Goal: Task Accomplishment & Management: Manage account settings

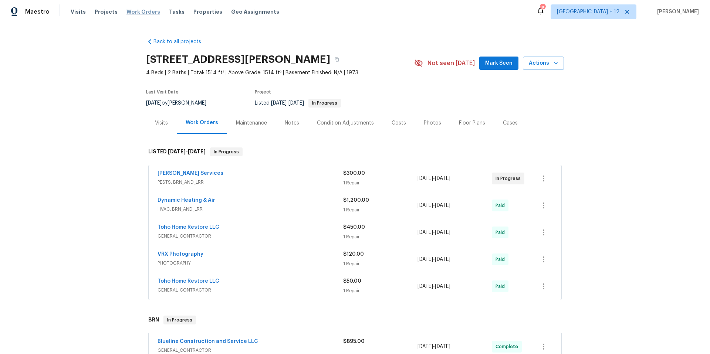
click at [138, 11] on span "Work Orders" at bounding box center [143, 11] width 34 height 7
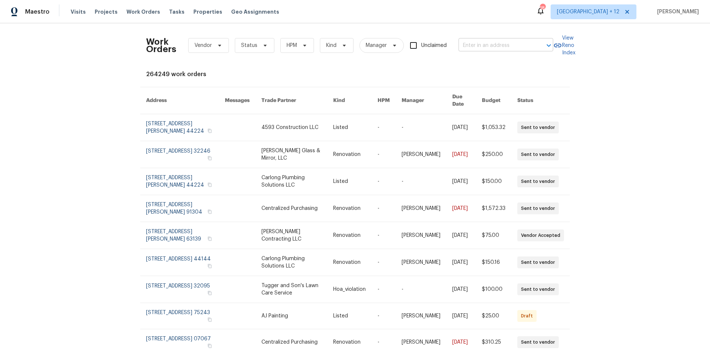
click at [513, 46] on input "text" at bounding box center [496, 45] width 74 height 11
type input "51 kati"
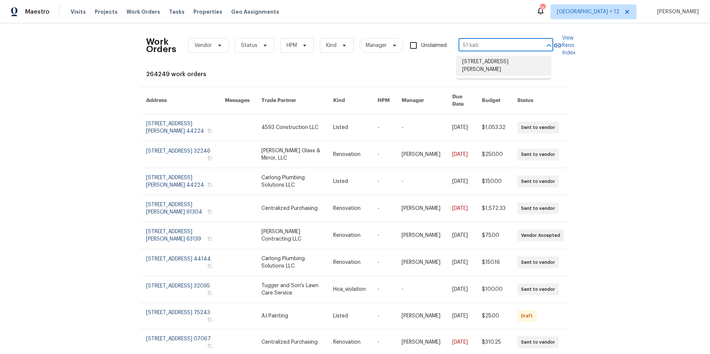
click at [506, 63] on li "51 Katie Way, Tewksbury, MA 01876" at bounding box center [503, 66] width 95 height 20
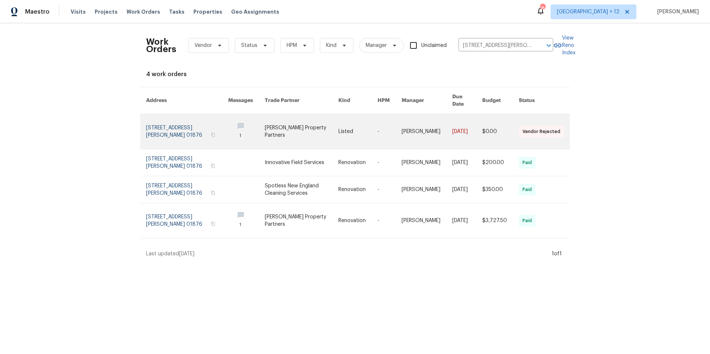
click at [188, 122] on link at bounding box center [187, 131] width 82 height 35
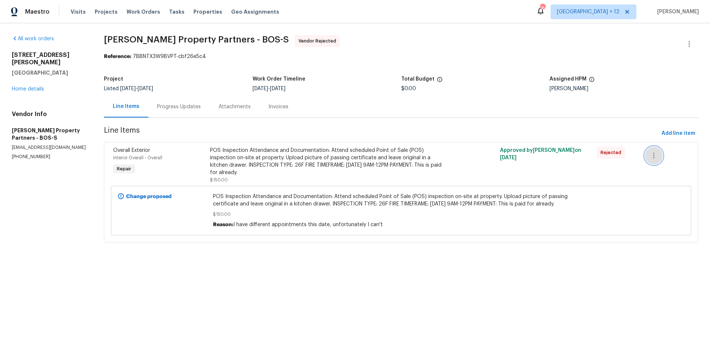
click at [654, 160] on icon "button" at bounding box center [653, 155] width 9 height 9
click at [246, 169] on div at bounding box center [355, 177] width 710 height 354
click at [23, 87] on link "Home details" at bounding box center [28, 89] width 32 height 5
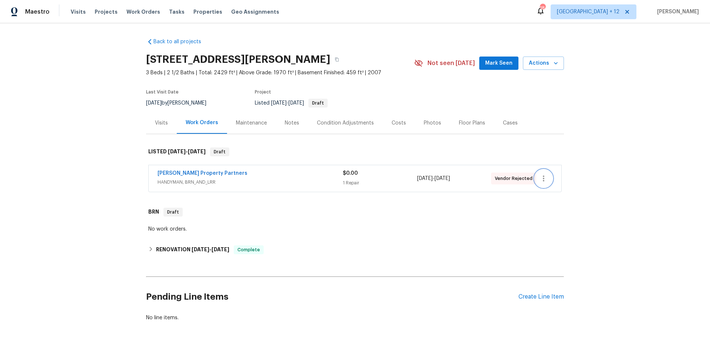
click at [544, 182] on icon "button" at bounding box center [543, 178] width 9 height 9
click at [542, 181] on li "Edit" at bounding box center [572, 179] width 80 height 12
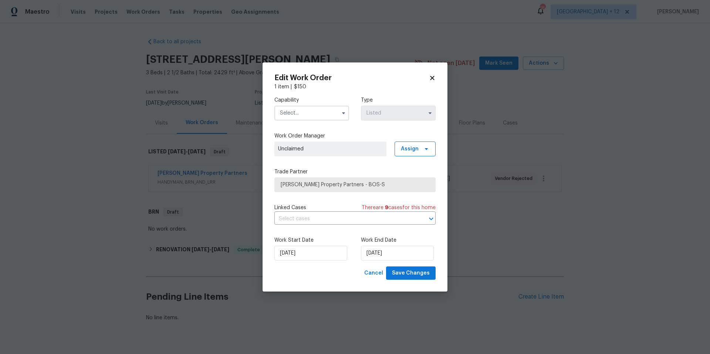
click at [320, 112] on input "text" at bounding box center [311, 113] width 75 height 15
click at [378, 125] on div "Capability Agent Appliance Bathtub Resurfacing BRN And Lrr Broker Cabinets Carp…" at bounding box center [354, 109] width 161 height 36
click at [325, 110] on input "text" at bounding box center [311, 113] width 75 height 15
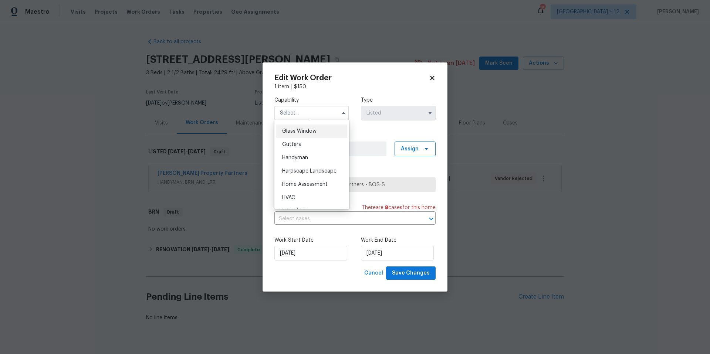
scroll to position [317, 0]
click at [315, 168] on span "General Contractor" at bounding box center [306, 164] width 48 height 5
type input "General Contractor"
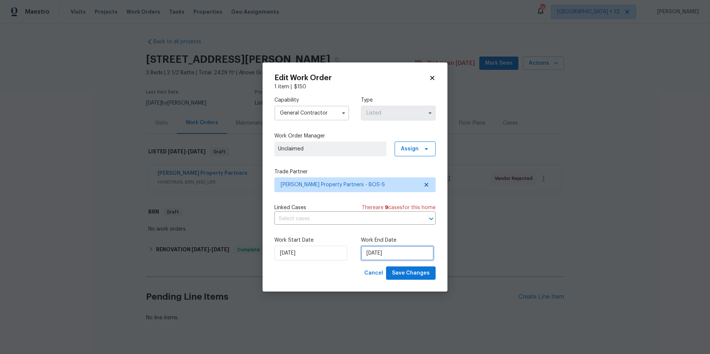
click at [410, 251] on input "8/19/2025" at bounding box center [397, 253] width 73 height 15
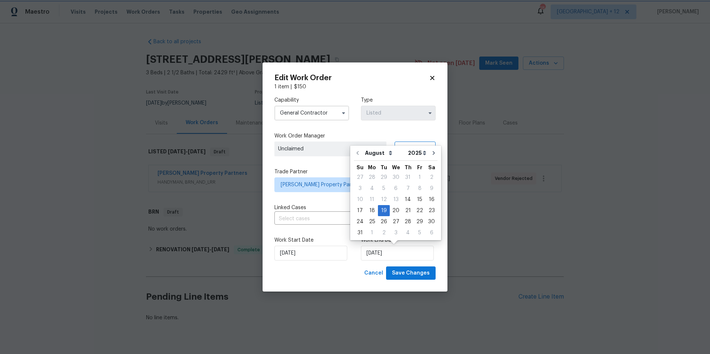
click at [435, 79] on icon at bounding box center [432, 78] width 7 height 7
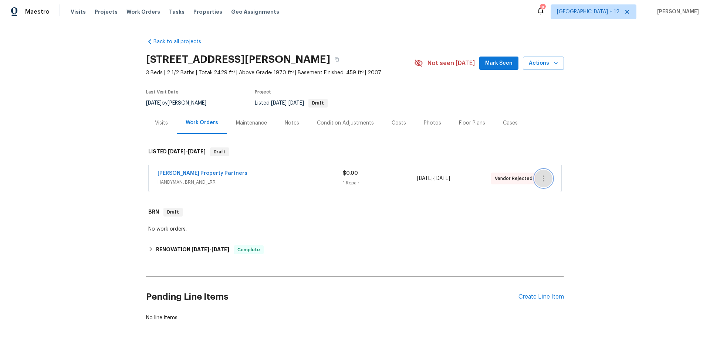
click at [545, 185] on button "button" at bounding box center [544, 179] width 18 height 18
click at [543, 180] on li "Edit" at bounding box center [572, 179] width 80 height 12
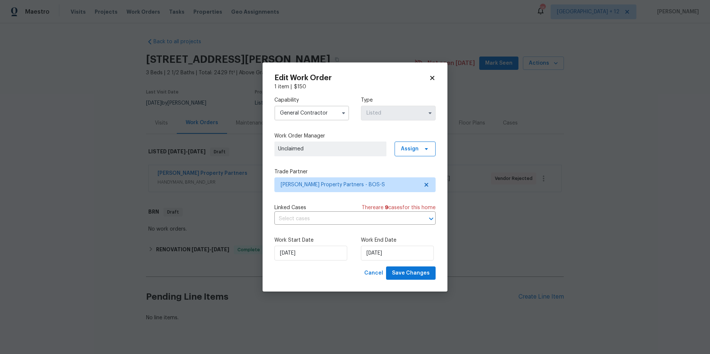
click at [432, 76] on icon at bounding box center [432, 78] width 7 height 7
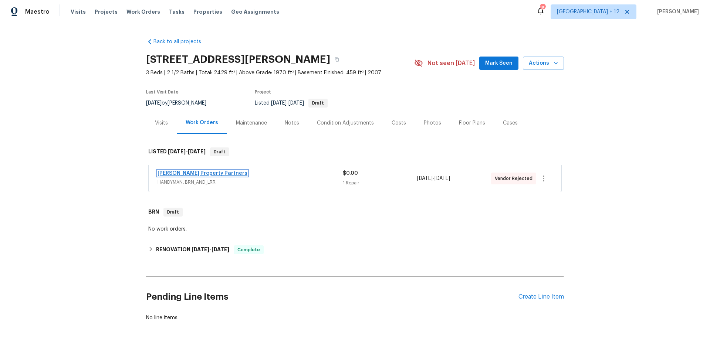
click at [215, 173] on link "Portillo Property Partners" at bounding box center [203, 173] width 90 height 5
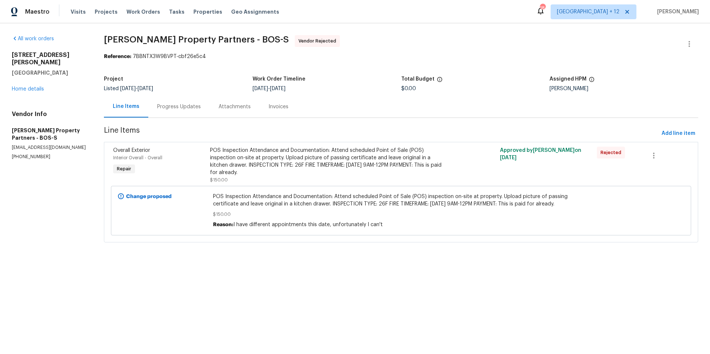
click at [291, 155] on div "POS Inspection Attendance and Documentation: Attend scheduled Point of Sale (PO…" at bounding box center [328, 162] width 237 height 30
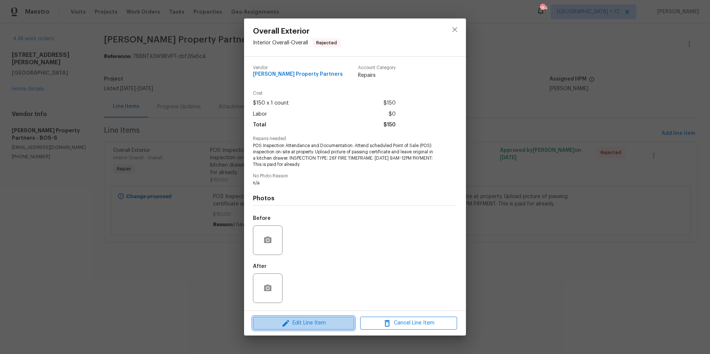
click at [326, 323] on span "Edit Line Item" at bounding box center [303, 323] width 97 height 9
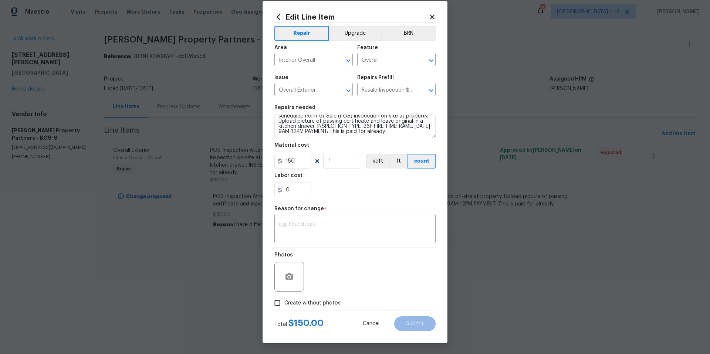
scroll to position [16, 0]
click at [311, 127] on textarea "POS Inspection Attendance and Documentation: Attend scheduled Point of Sale (PO…" at bounding box center [354, 127] width 161 height 24
click at [346, 127] on textarea "POS Inspection Attendance and Documentation: Attend scheduled Point of Sale (PO…" at bounding box center [354, 127] width 161 height 24
drag, startPoint x: 401, startPoint y: 129, endPoint x: 412, endPoint y: 130, distance: 11.5
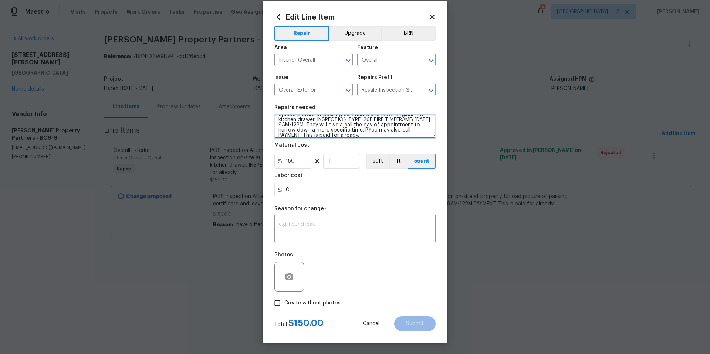
click at [412, 130] on textarea "POS Inspection Attendance and Documentation: Attend scheduled Point of Sale (PO…" at bounding box center [354, 127] width 161 height 24
drag, startPoint x: 379, startPoint y: 126, endPoint x: 410, endPoint y: 126, distance: 31.1
click at [410, 126] on textarea "POS Inspection Attendance and Documentation: Attend scheduled Point of Sale (PO…" at bounding box center [354, 127] width 161 height 24
type textarea "POS Inspection Attendance and Documentation: Attend scheduled Point of Sale (PO…"
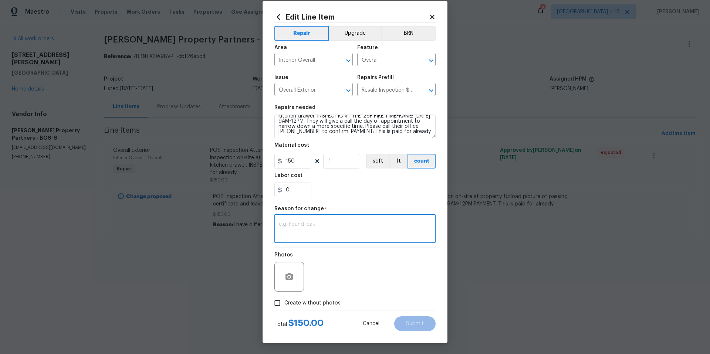
click at [362, 224] on textarea at bounding box center [355, 230] width 152 height 16
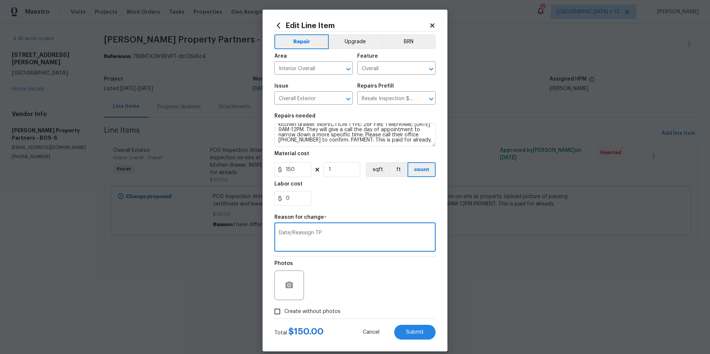
scroll to position [3, 0]
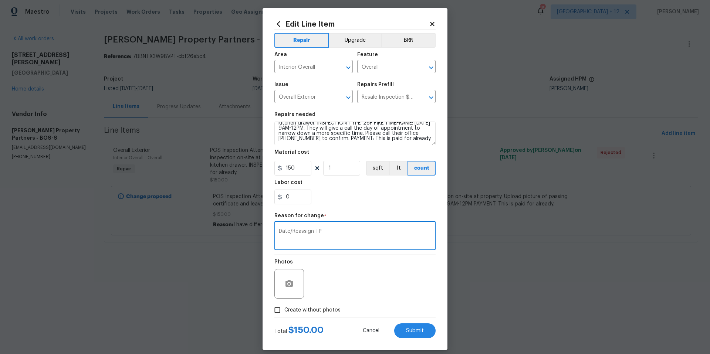
drag, startPoint x: 287, startPoint y: 232, endPoint x: 327, endPoint y: 232, distance: 40.3
click at [327, 232] on textarea "Date/Reassign TP" at bounding box center [355, 237] width 152 height 16
click at [328, 232] on textarea "Date/Reassign TP" at bounding box center [355, 237] width 152 height 16
type textarea "Date/Notes"
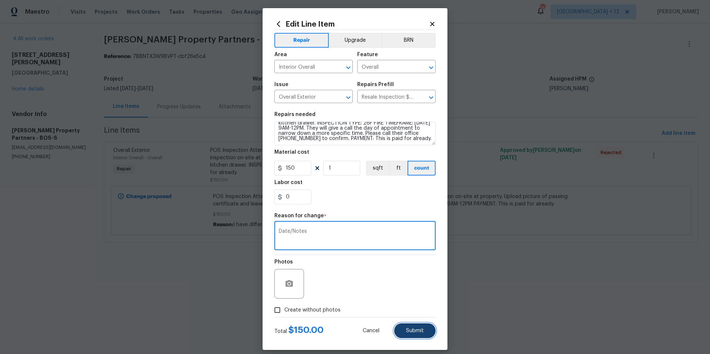
click at [402, 333] on button "Submit" at bounding box center [414, 331] width 41 height 15
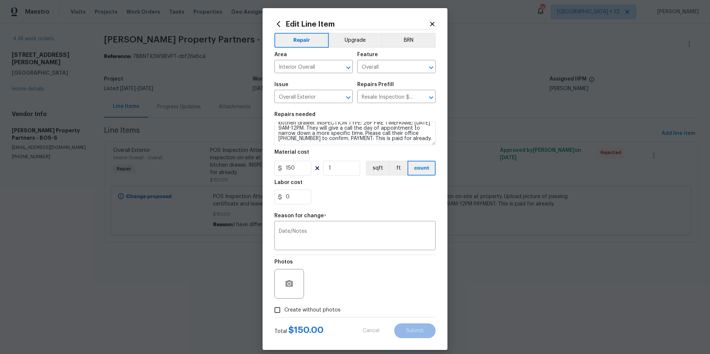
type textarea "POS Inspection Attendance and Documentation: Attend scheduled Point of Sale (PO…"
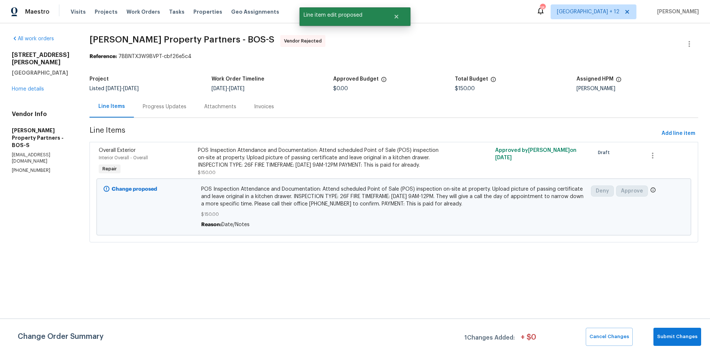
scroll to position [0, 0]
drag, startPoint x: 665, startPoint y: 344, endPoint x: 654, endPoint y: 284, distance: 60.9
click at [665, 343] on button "Submit Changes" at bounding box center [678, 337] width 48 height 18
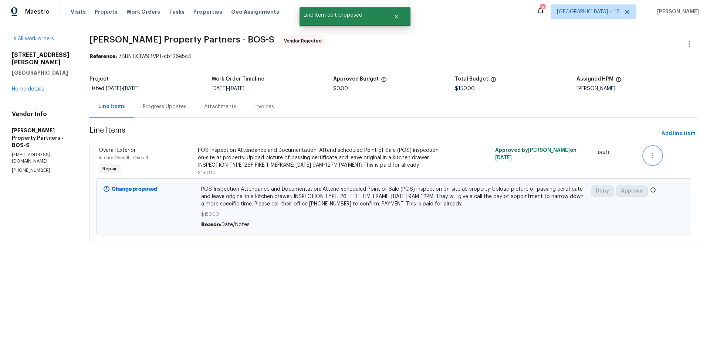
click at [654, 158] on icon "button" at bounding box center [652, 155] width 9 height 9
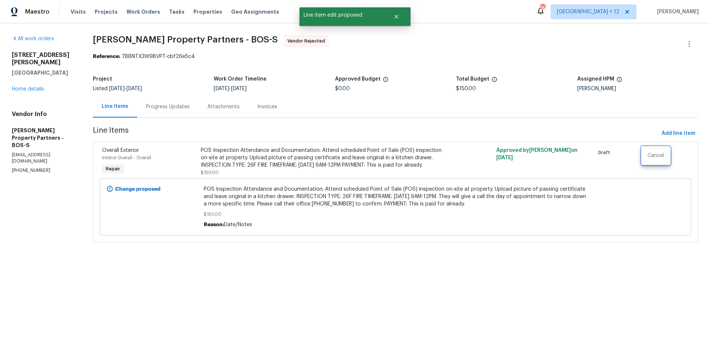
click at [399, 159] on div at bounding box center [355, 177] width 710 height 354
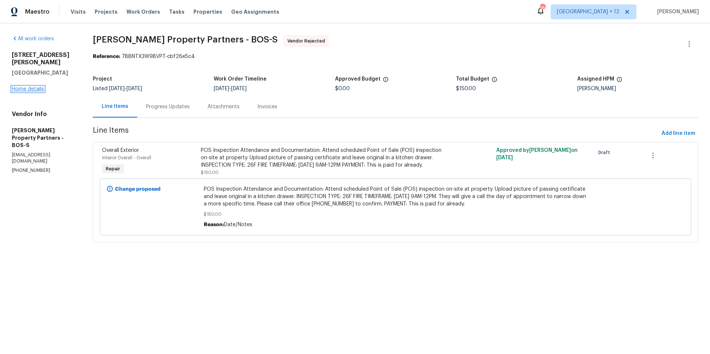
click at [29, 87] on link "Home details" at bounding box center [28, 89] width 32 height 5
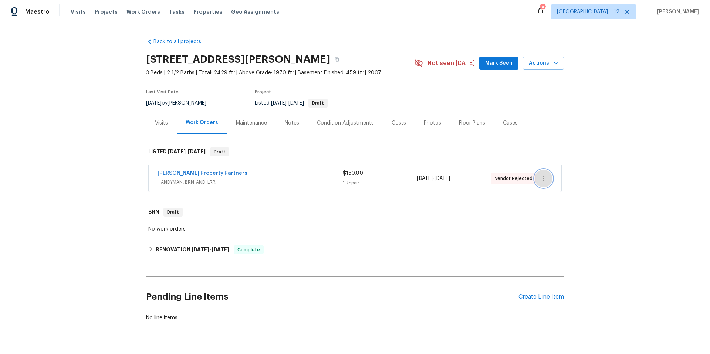
click at [540, 177] on icon "button" at bounding box center [543, 178] width 9 height 9
click at [459, 185] on div at bounding box center [355, 177] width 710 height 354
click at [543, 177] on icon "button" at bounding box center [543, 178] width 9 height 9
click at [557, 178] on li "Edit" at bounding box center [572, 179] width 80 height 12
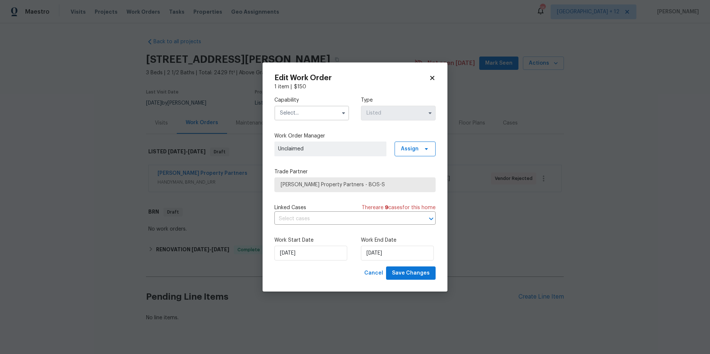
click at [330, 116] on input "text" at bounding box center [311, 113] width 75 height 15
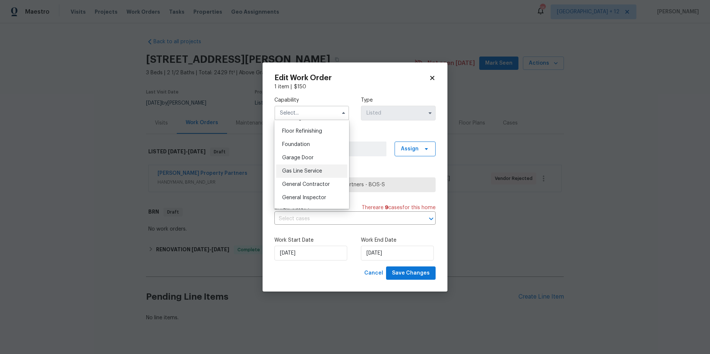
scroll to position [303, 0]
click at [301, 186] on div "General Contractor" at bounding box center [311, 179] width 71 height 13
type input "General Contractor"
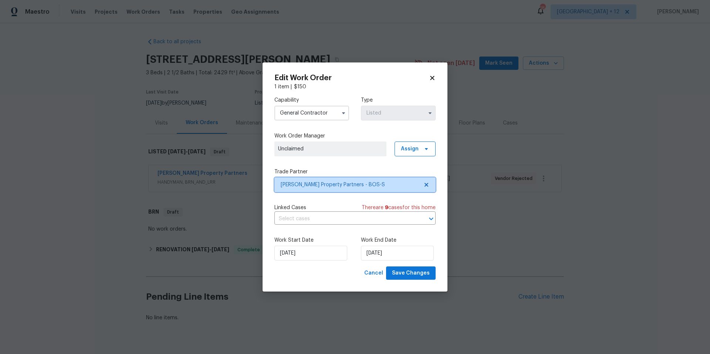
click at [384, 185] on span "Portillo Property Partners - BOS-S" at bounding box center [350, 184] width 138 height 7
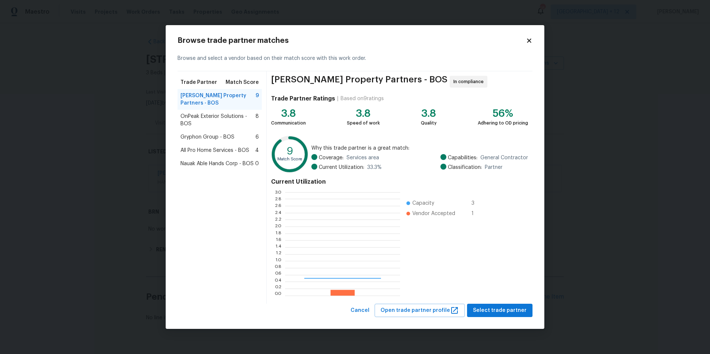
scroll to position [98, 110]
click at [203, 115] on span "OnPeak Exterior Solutions - BOS" at bounding box center [217, 120] width 75 height 15
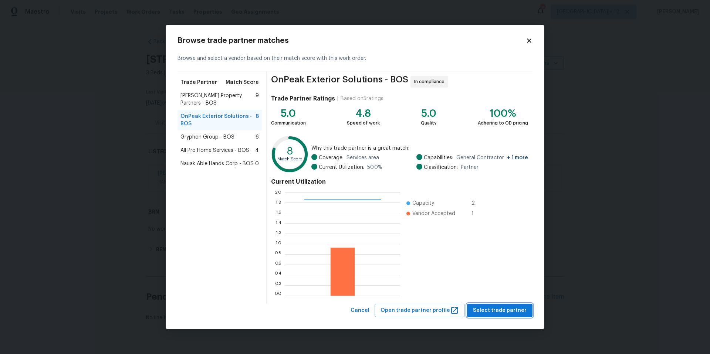
click at [503, 314] on span "Select trade partner" at bounding box center [500, 310] width 54 height 9
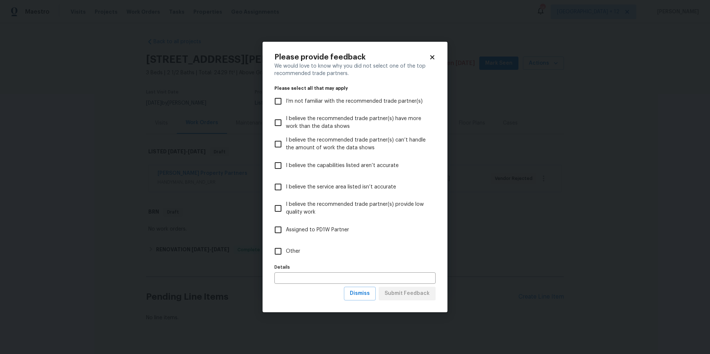
click at [277, 252] on input "Other" at bounding box center [278, 252] width 16 height 16
checkbox input "true"
click at [418, 297] on span "Submit Feedback" at bounding box center [407, 293] width 45 height 9
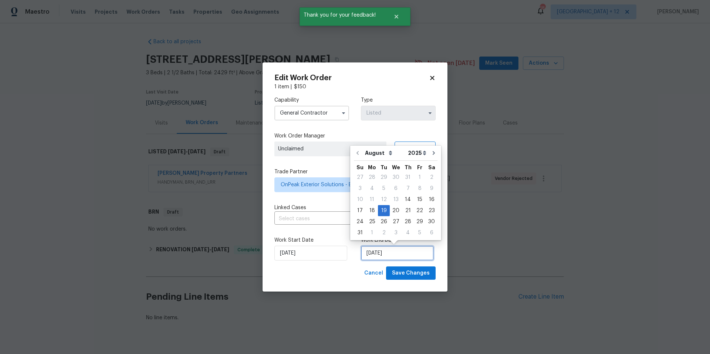
click at [399, 251] on input "8/19/2025" at bounding box center [397, 253] width 73 height 15
click at [382, 223] on div "26" at bounding box center [384, 222] width 12 height 10
type input "[DATE]"
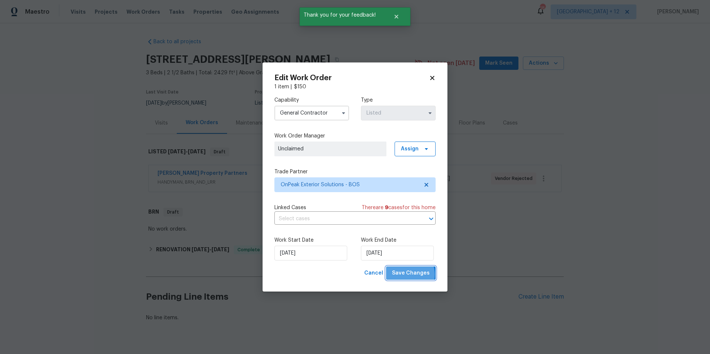
click at [409, 275] on span "Save Changes" at bounding box center [411, 273] width 38 height 9
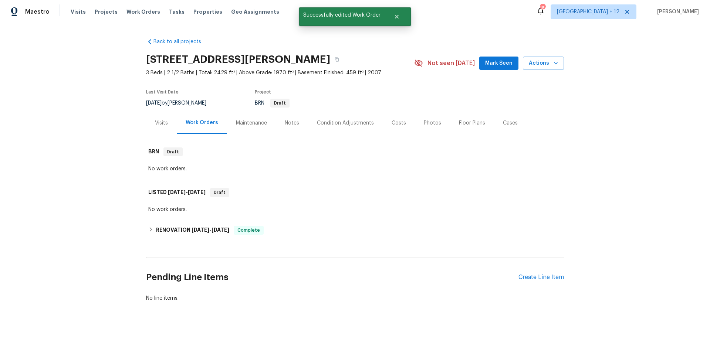
scroll to position [4, 0]
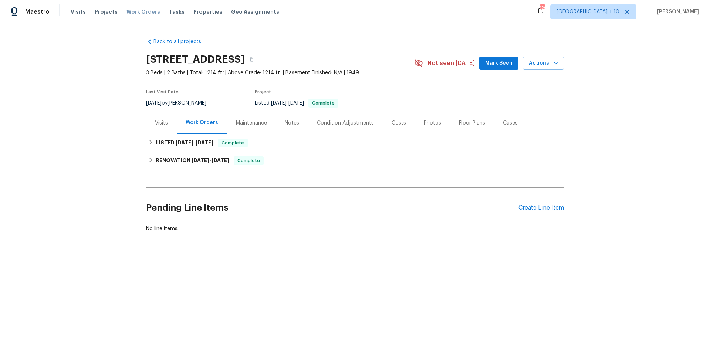
click at [139, 13] on span "Work Orders" at bounding box center [143, 11] width 34 height 7
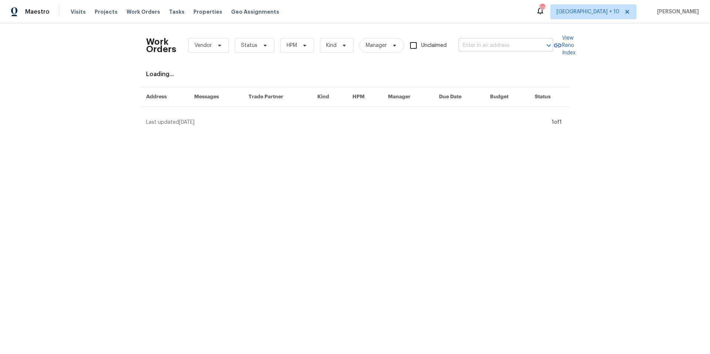
click at [496, 48] on input "text" at bounding box center [496, 45] width 74 height 11
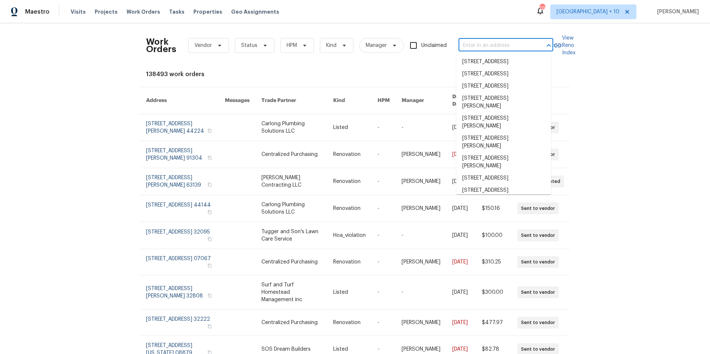
paste input "[STREET_ADDRESS]"
type input "[STREET_ADDRESS]"
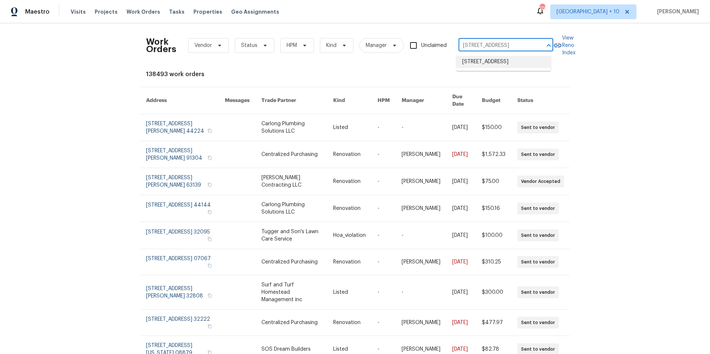
click at [502, 66] on li "[STREET_ADDRESS]" at bounding box center [503, 62] width 95 height 12
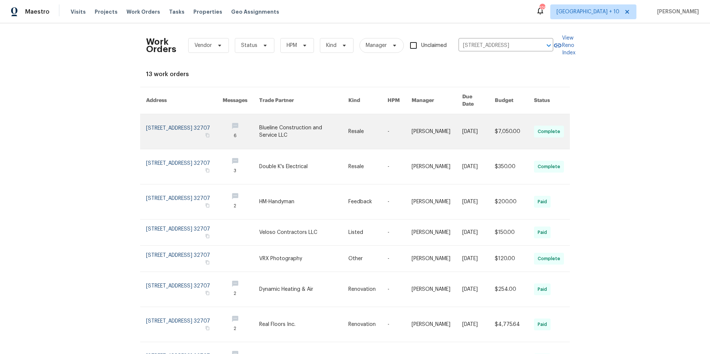
click at [172, 125] on link at bounding box center [184, 131] width 77 height 35
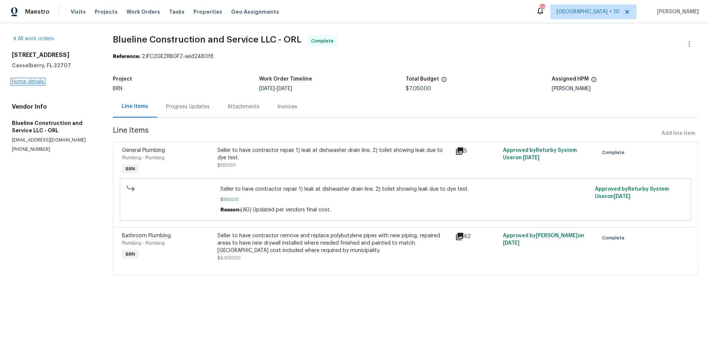
click at [31, 81] on link "Home details" at bounding box center [28, 81] width 32 height 5
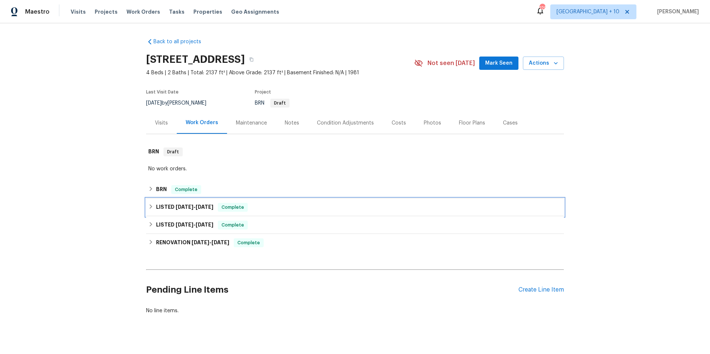
click at [149, 208] on icon at bounding box center [150, 206] width 5 height 5
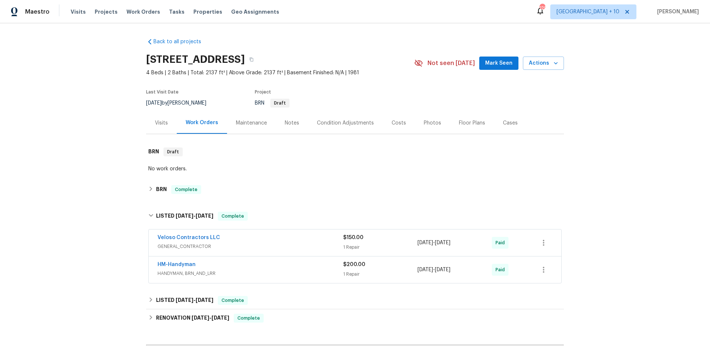
click at [296, 236] on div "Veloso Contractors LLC" at bounding box center [251, 238] width 186 height 9
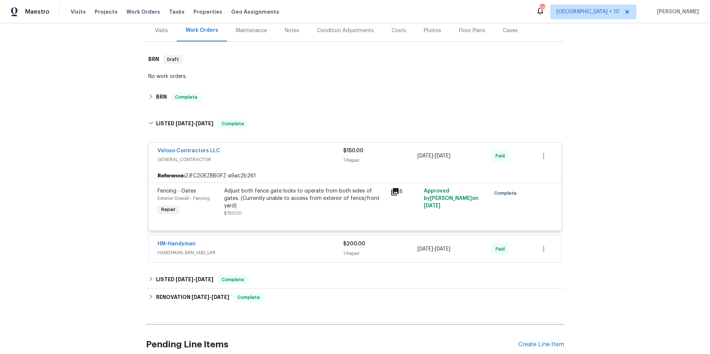
scroll to position [93, 0]
click at [148, 281] on icon at bounding box center [150, 278] width 5 height 5
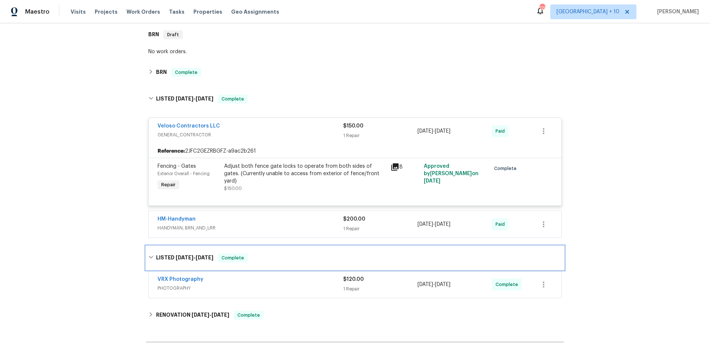
scroll to position [153, 0]
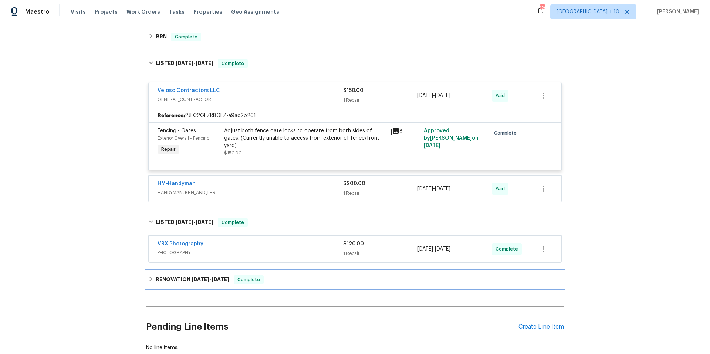
click at [146, 280] on div "RENOVATION [DATE] - [DATE] Complete" at bounding box center [355, 280] width 418 height 18
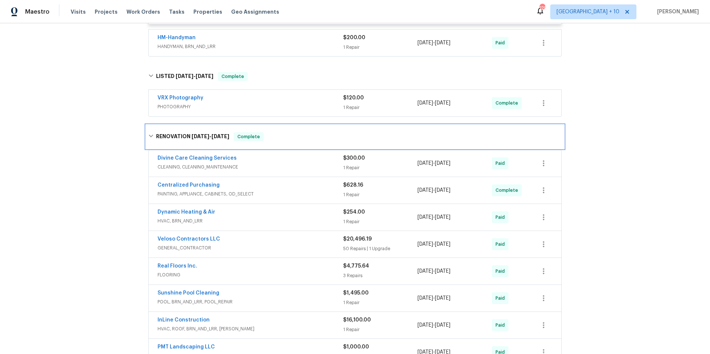
scroll to position [337, 0]
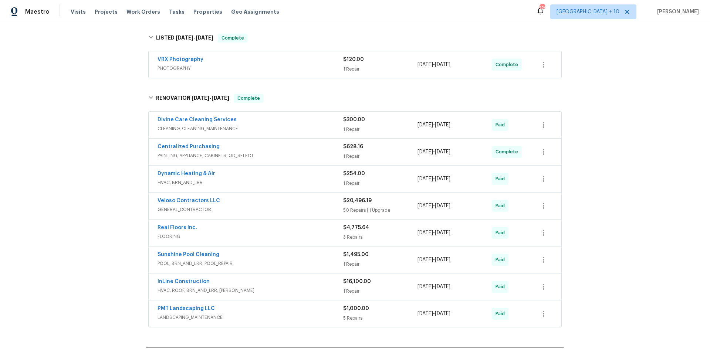
click at [317, 209] on span "GENERAL_CONTRACTOR" at bounding box center [251, 209] width 186 height 7
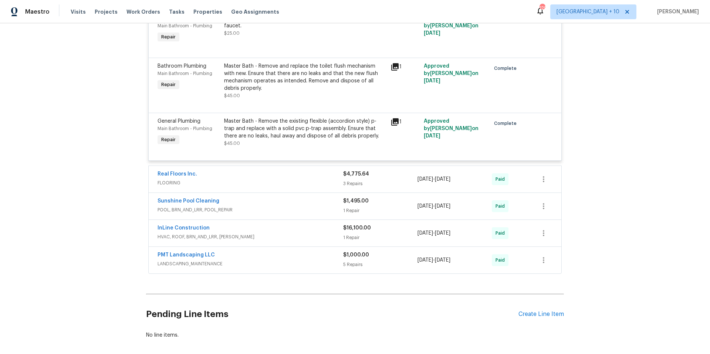
scroll to position [3319, 0]
click at [253, 223] on div "InLine Construction" at bounding box center [251, 227] width 186 height 9
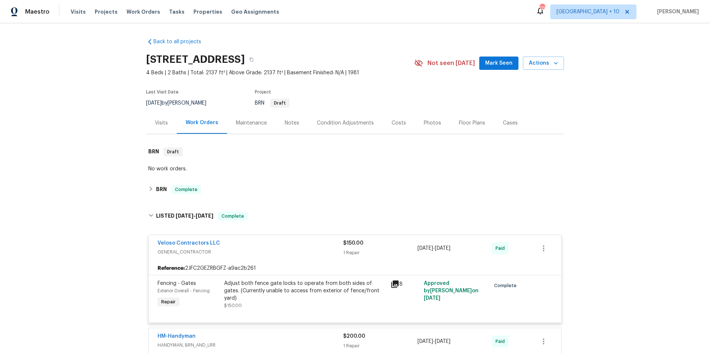
scroll to position [1, 0]
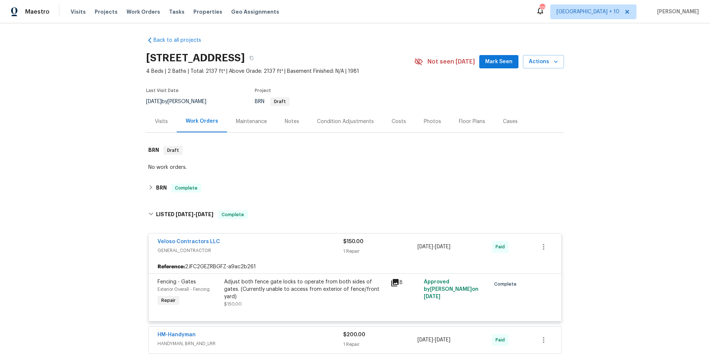
click at [394, 285] on icon at bounding box center [394, 282] width 7 height 7
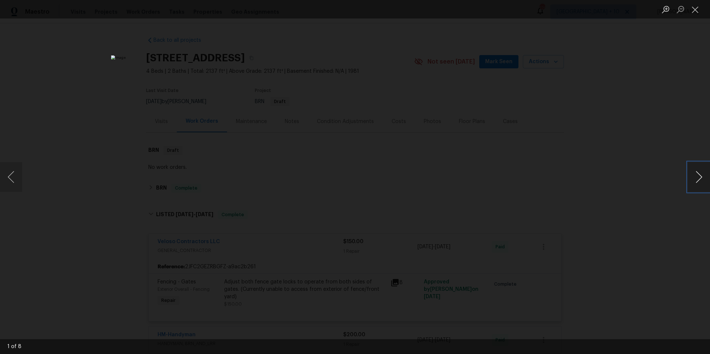
click at [703, 174] on button "Next image" at bounding box center [699, 177] width 22 height 30
click at [698, 10] on button "Close lightbox" at bounding box center [695, 9] width 15 height 13
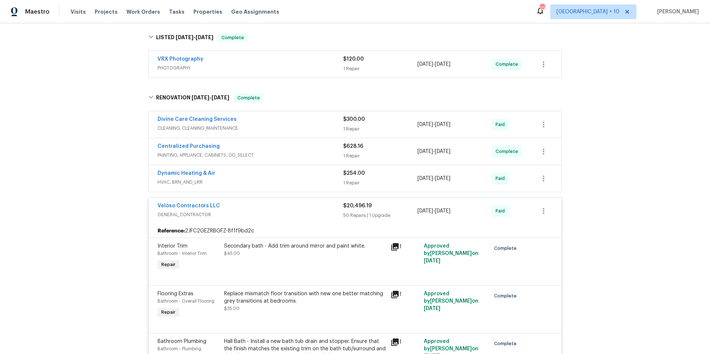
scroll to position [428, 0]
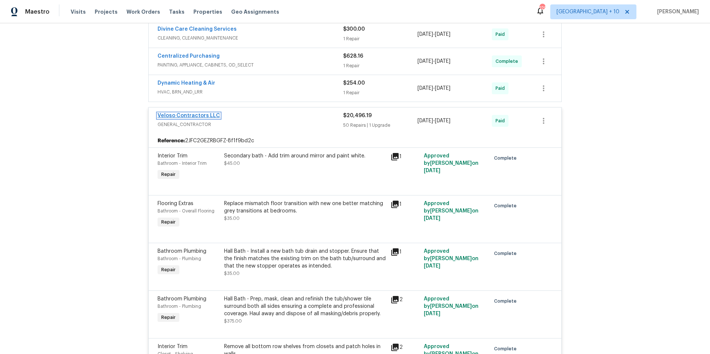
click at [205, 116] on link "Veloso Contractors LLC" at bounding box center [189, 115] width 63 height 5
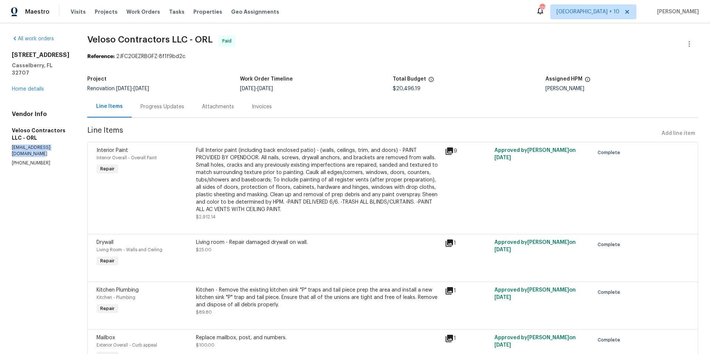
drag, startPoint x: 12, startPoint y: 138, endPoint x: 78, endPoint y: 141, distance: 65.9
copy p "[EMAIL_ADDRESS][DOMAIN_NAME]"
drag, startPoint x: 12, startPoint y: 54, endPoint x: 71, endPoint y: 65, distance: 59.6
click at [70, 65] on div "412 Ranch Trl Casselberry, FL 32707" at bounding box center [41, 63] width 58 height 25
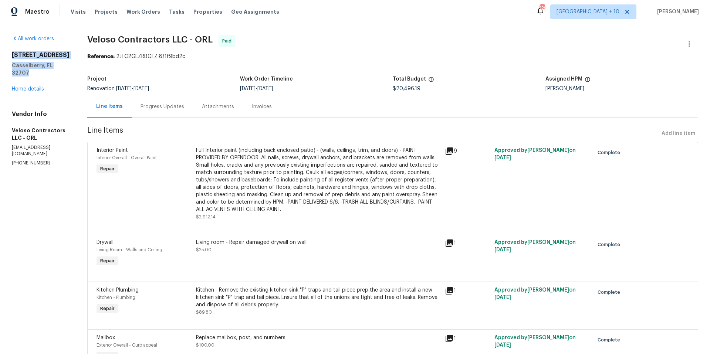
copy div "412 Ranch Trl Casselberry, FL 32707"
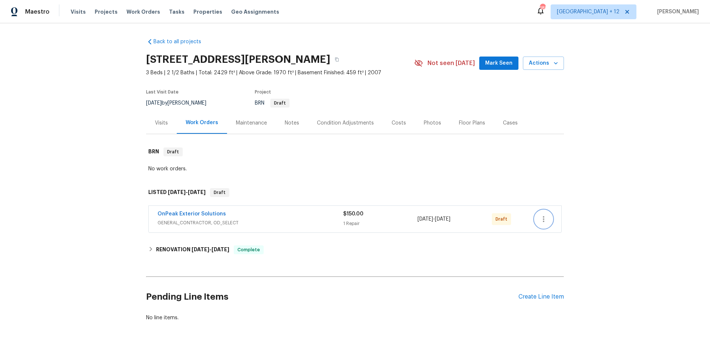
click at [541, 224] on button "button" at bounding box center [544, 219] width 18 height 18
click at [561, 234] on li "Confirm and Send to Vendor" at bounding box center [573, 232] width 82 height 12
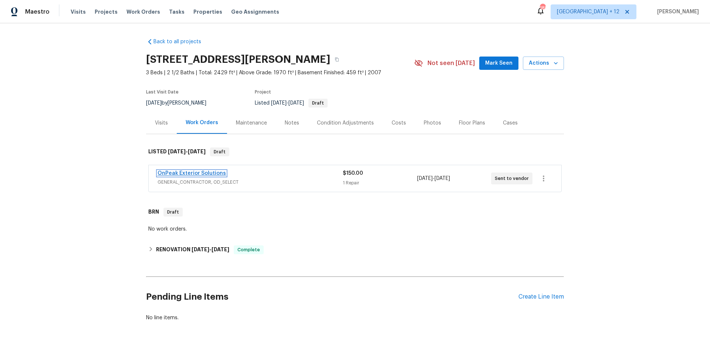
click at [210, 171] on link "OnPeak Exterior Solutions" at bounding box center [192, 173] width 68 height 5
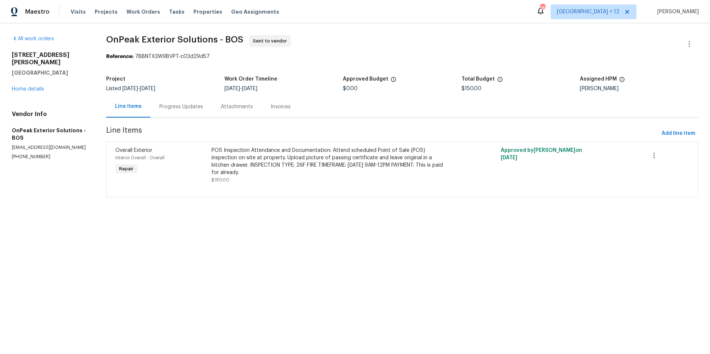
click at [188, 109] on div "Progress Updates" at bounding box center [181, 106] width 44 height 7
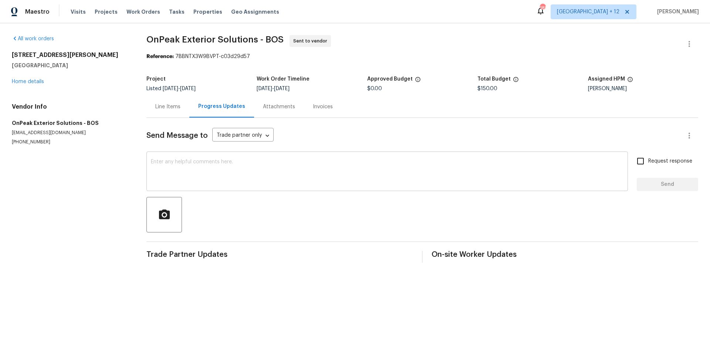
click at [243, 157] on div "x ​" at bounding box center [387, 172] width 482 height 38
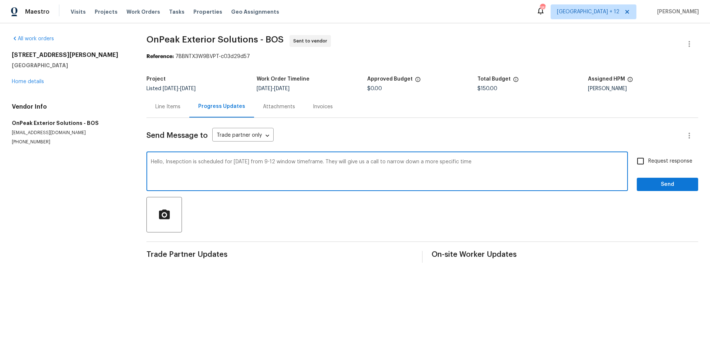
click at [391, 159] on div "Hello, Insepction is scheduled for Tuesday 8/26 from 9-12 window timeframe. The…" at bounding box center [387, 172] width 482 height 38
click at [392, 159] on div "Hello, Insepction is scheduled for Tuesday 8/26 from 9-12 window timeframe. The…" at bounding box center [387, 172] width 482 height 38
click at [393, 162] on textarea "Hello, Insepction is scheduled for Tuesday 8/26 from 9-12 window timeframe. The…" at bounding box center [387, 172] width 473 height 26
click at [530, 162] on textarea "Hello, Insepction is scheduled for Tuesday 8/26 from 9-12 window timeframe. The…" at bounding box center [387, 172] width 473 height 26
click at [167, 160] on textarea "Hello, Insepction is scheduled for Tuesday 8/26 from 9-12 window timeframe. The…" at bounding box center [387, 172] width 473 height 26
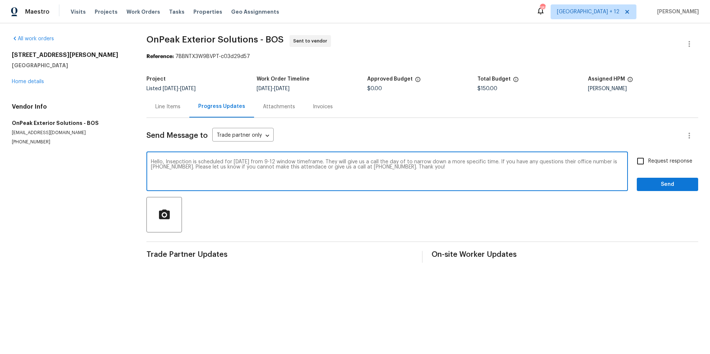
click at [0, 0] on span "Inspection" at bounding box center [0, 0] width 0 height 0
click at [485, 168] on textarea "Hello, Inspection is scheduled for Tuesday 8/26 from 9-12 window timeframe. The…" at bounding box center [387, 172] width 473 height 26
click at [562, 163] on textarea "Hello, Inspection is scheduled for Tuesday 8/26 from 9-12 window timeframe. The…" at bounding box center [387, 172] width 473 height 26
click at [0, 0] on span "questions" at bounding box center [0, 0] width 0 height 0
click at [323, 169] on textarea "Hello, Inspection is scheduled for Tuesday 8/26 from 9-12 window timeframe. The…" at bounding box center [387, 172] width 473 height 26
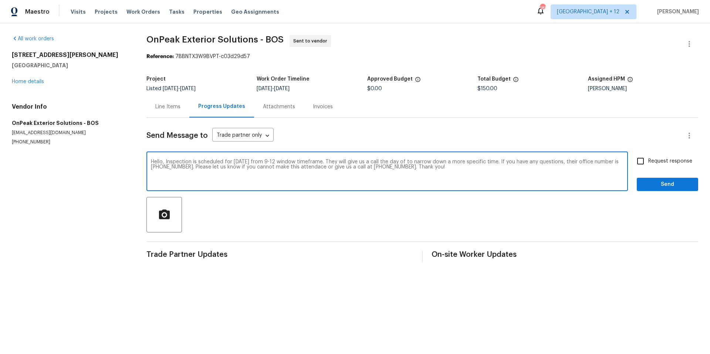
click at [0, 0] on div "attendance" at bounding box center [0, 0] width 0 height 0
click at [486, 172] on textarea "Hello, Inspection is scheduled for Tuesday 8/26 from 9-12 window timeframe. The…" at bounding box center [387, 172] width 473 height 26
click at [393, 168] on textarea "Hello, Inspection is scheduled for Tuesday 8/26 from 9-12 window timeframe. The…" at bounding box center [387, 172] width 473 height 26
type textarea "Hello, Inspection is scheduled for Tuesday 8/26 from 9-12 window timeframe. The…"
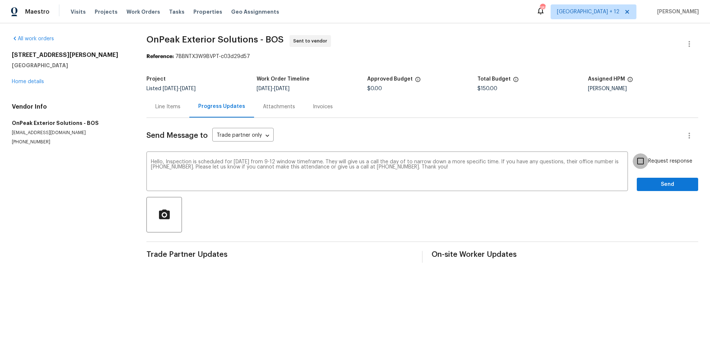
click at [637, 161] on input "Request response" at bounding box center [641, 161] width 16 height 16
checkbox input "true"
click at [647, 182] on span "Send" at bounding box center [668, 184] width 50 height 9
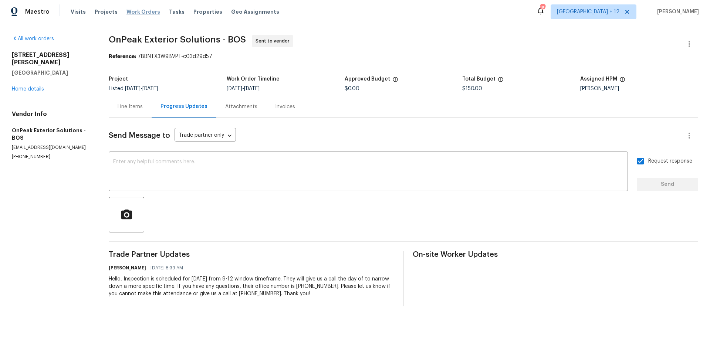
click at [138, 13] on span "Work Orders" at bounding box center [143, 11] width 34 height 7
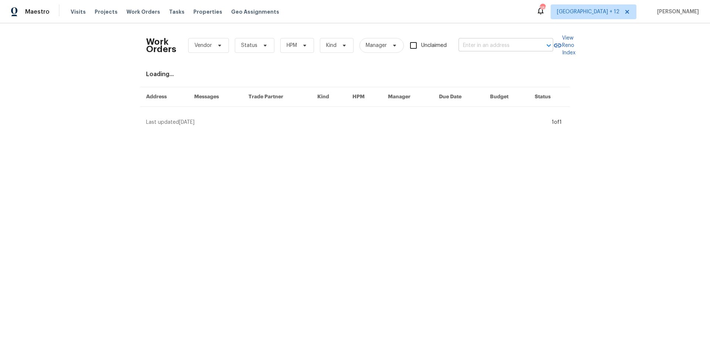
click at [475, 50] on input "text" at bounding box center [496, 45] width 74 height 11
type input "412 ranch"
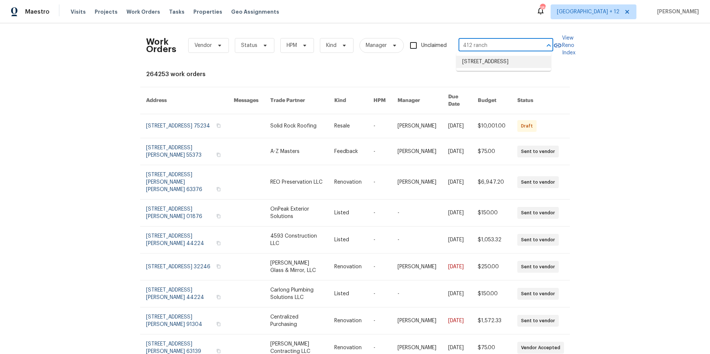
click at [486, 64] on li "412 Ranch Trl, Casselberry, FL 32707" at bounding box center [503, 62] width 95 height 12
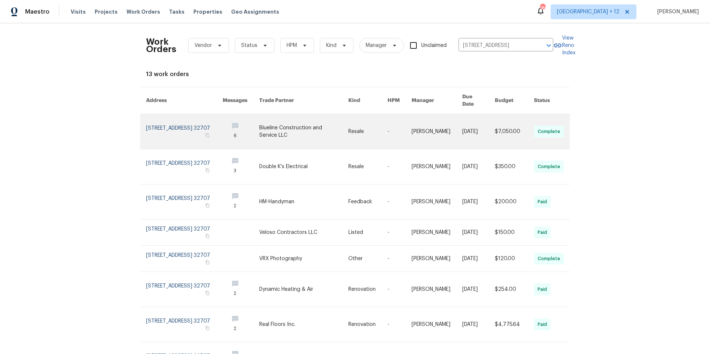
click at [156, 127] on link at bounding box center [184, 131] width 77 height 35
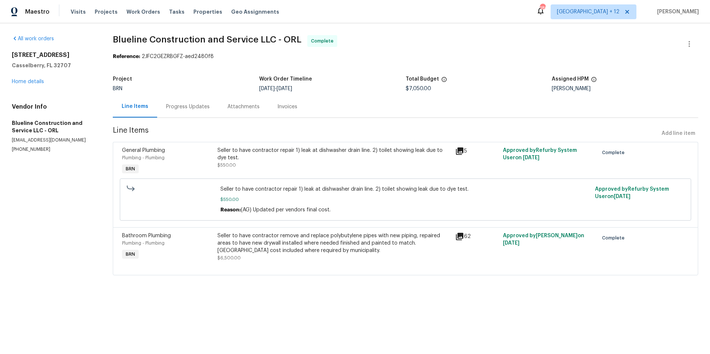
click at [205, 107] on div "Progress Updates" at bounding box center [188, 106] width 44 height 7
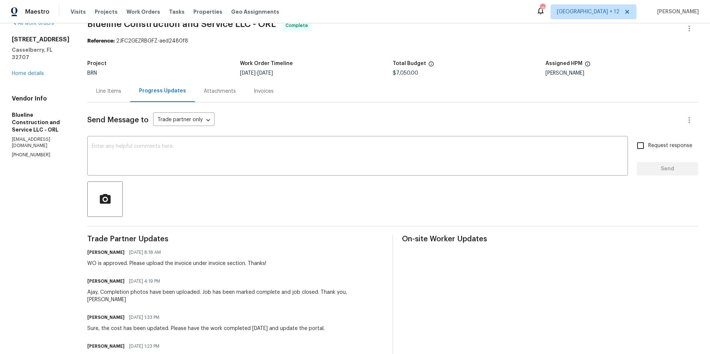
scroll to position [27, 0]
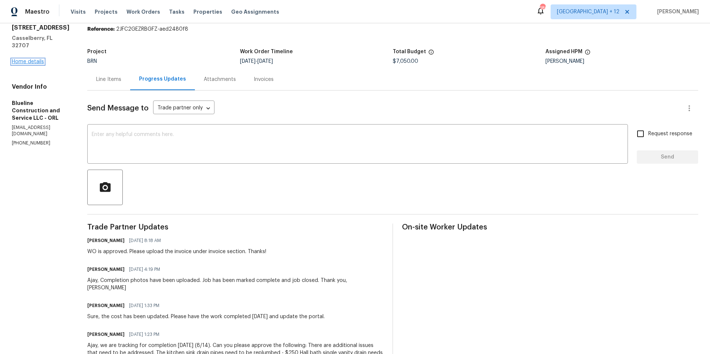
click at [28, 59] on link "Home details" at bounding box center [28, 61] width 32 height 5
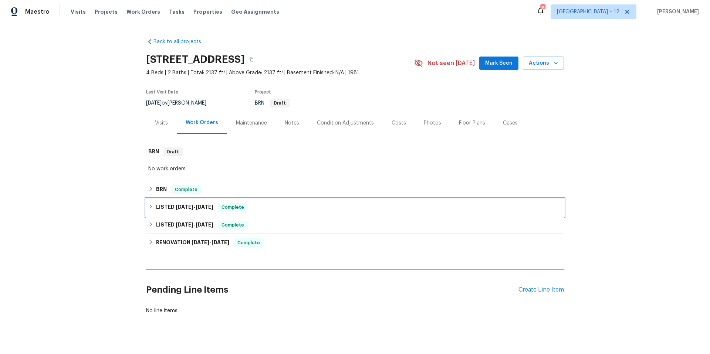
click at [168, 213] on div "LISTED 7/21/25 - 7/24/25 Complete" at bounding box center [355, 208] width 418 height 18
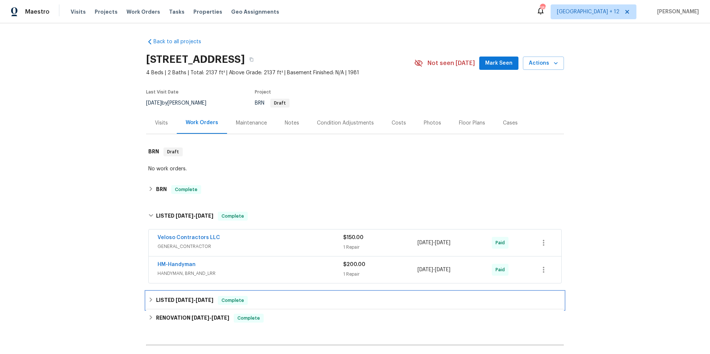
click at [156, 299] on h6 "LISTED 6/26/25 - 6/27/25" at bounding box center [184, 300] width 57 height 9
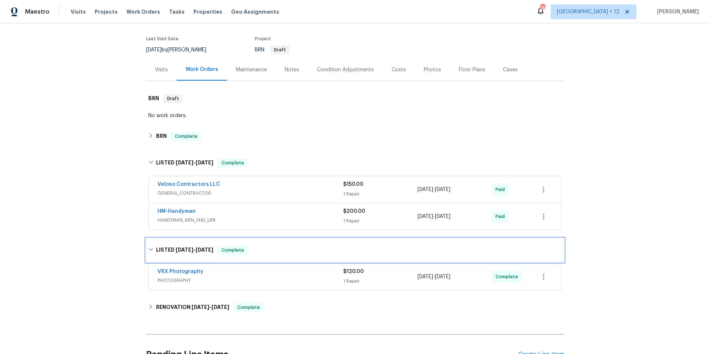
scroll to position [108, 0]
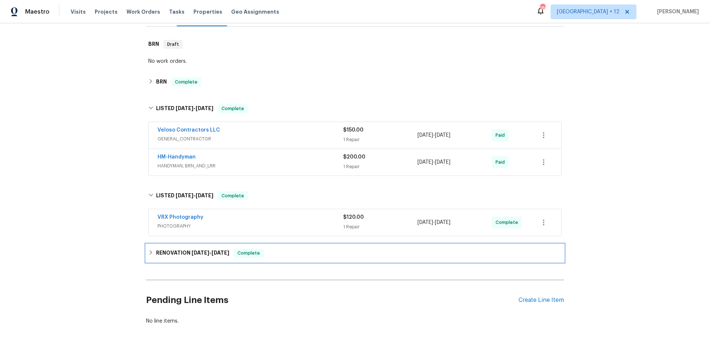
click at [192, 254] on span "6/5/25" at bounding box center [201, 252] width 18 height 5
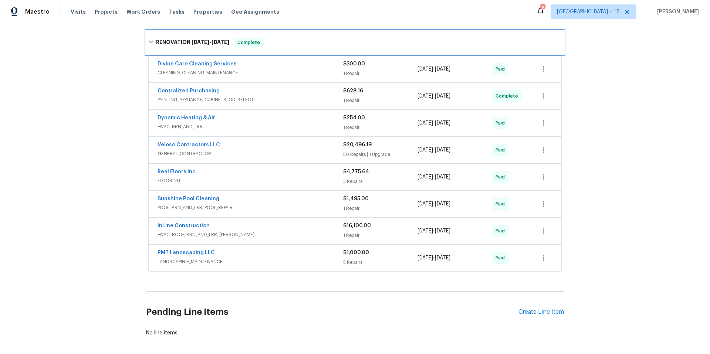
scroll to position [343, 0]
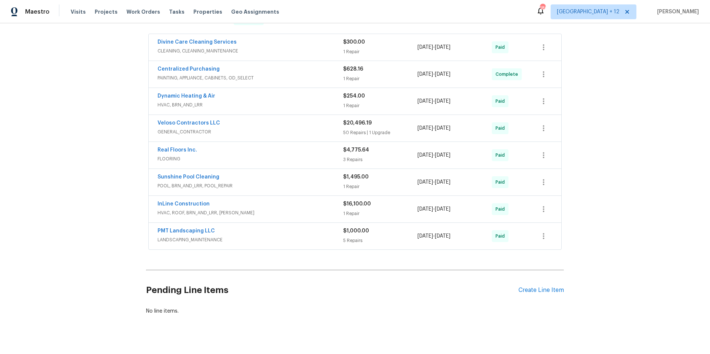
click at [248, 128] on div "Veloso Contractors LLC" at bounding box center [251, 123] width 186 height 9
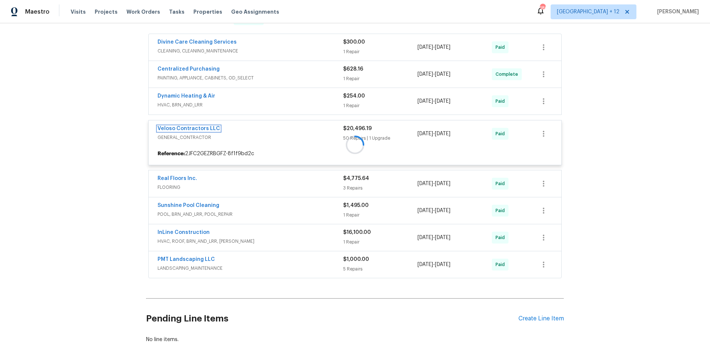
click at [211, 130] on link "Veloso Contractors LLC" at bounding box center [189, 128] width 63 height 5
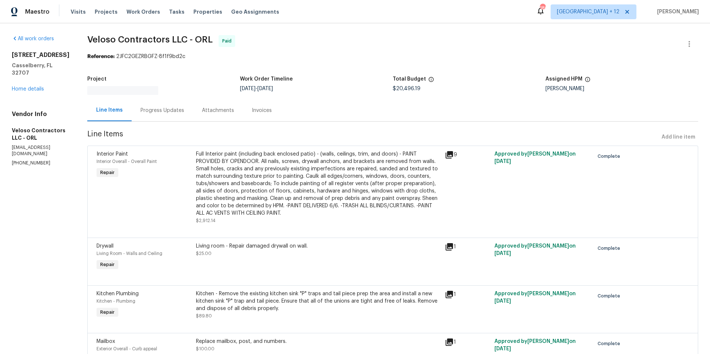
click at [183, 109] on div "Progress Updates" at bounding box center [163, 110] width 44 height 7
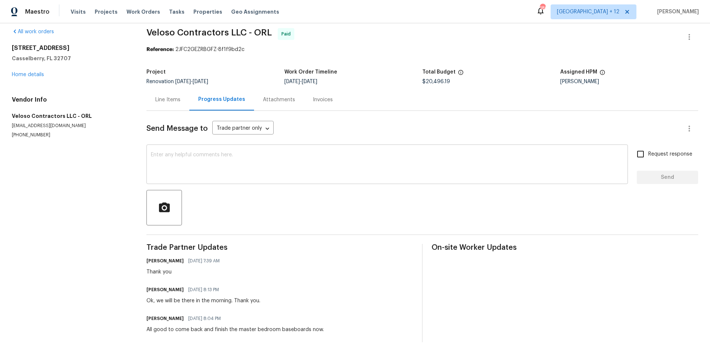
scroll to position [13, 0]
click at [135, 11] on span "Work Orders" at bounding box center [143, 11] width 34 height 7
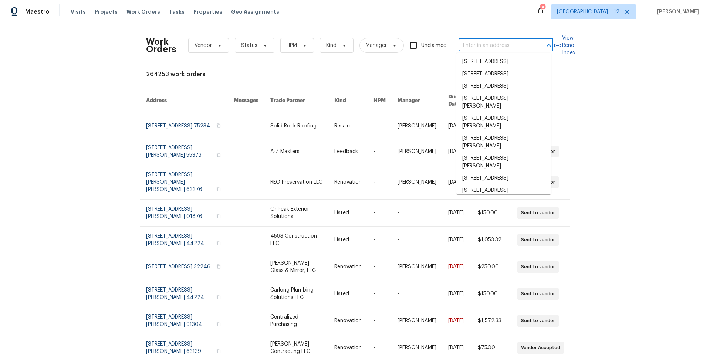
click at [486, 45] on input "text" at bounding box center [496, 45] width 74 height 11
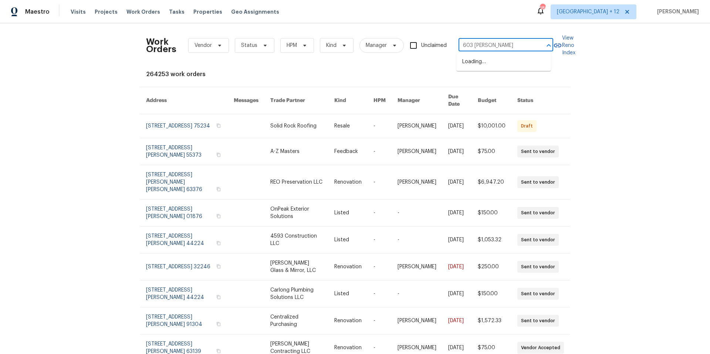
type input "603 jamie"
click at [507, 66] on li "603 Jamie Ln, Mansfield, TX 76063" at bounding box center [503, 66] width 95 height 20
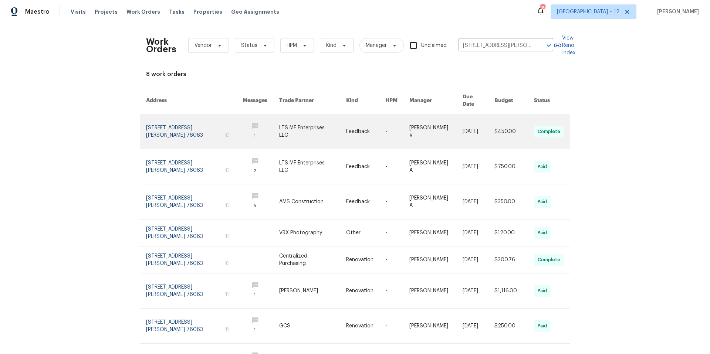
click at [152, 121] on link at bounding box center [194, 131] width 97 height 35
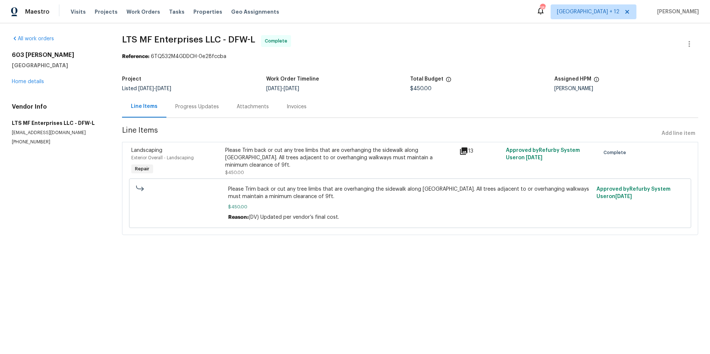
click at [493, 132] on span "Line Items" at bounding box center [390, 134] width 537 height 14
click at [463, 152] on icon at bounding box center [463, 151] width 9 height 9
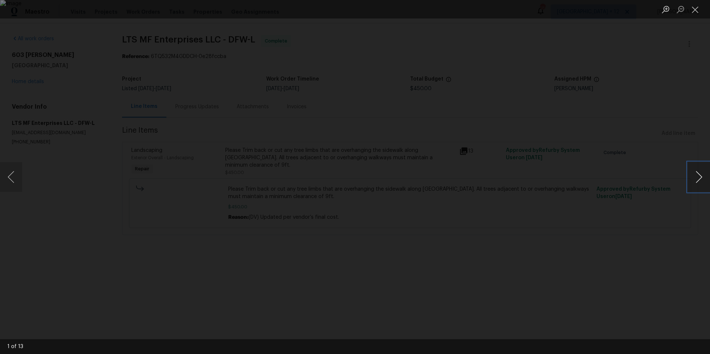
click at [698, 183] on button "Next image" at bounding box center [699, 177] width 22 height 30
click at [14, 184] on button "Previous image" at bounding box center [11, 177] width 22 height 30
click at [696, 182] on button "Next image" at bounding box center [699, 177] width 22 height 30
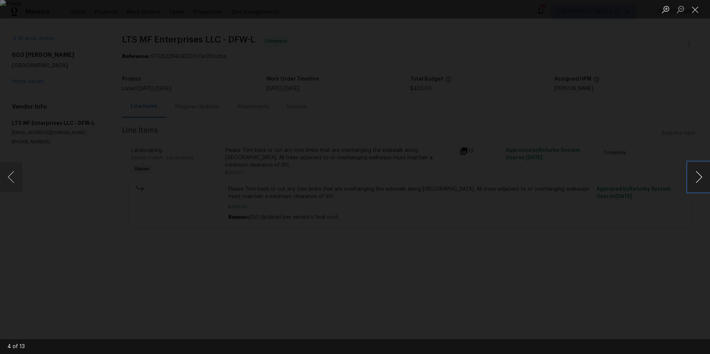
click at [696, 182] on button "Next image" at bounding box center [699, 177] width 22 height 30
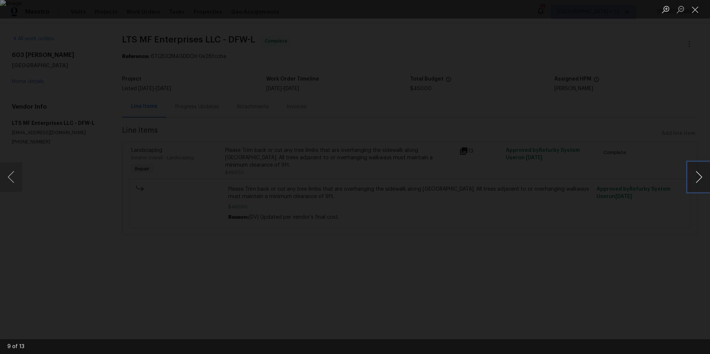
click at [696, 182] on button "Next image" at bounding box center [699, 177] width 22 height 30
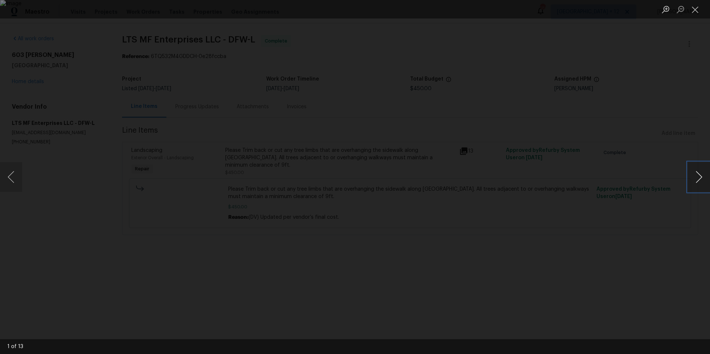
click at [695, 173] on button "Next image" at bounding box center [699, 177] width 22 height 30
click at [696, 171] on button "Next image" at bounding box center [699, 177] width 22 height 30
click at [699, 178] on button "Next image" at bounding box center [699, 177] width 22 height 30
click at [700, 179] on button "Next image" at bounding box center [699, 177] width 22 height 30
click at [13, 176] on button "Previous image" at bounding box center [11, 177] width 22 height 30
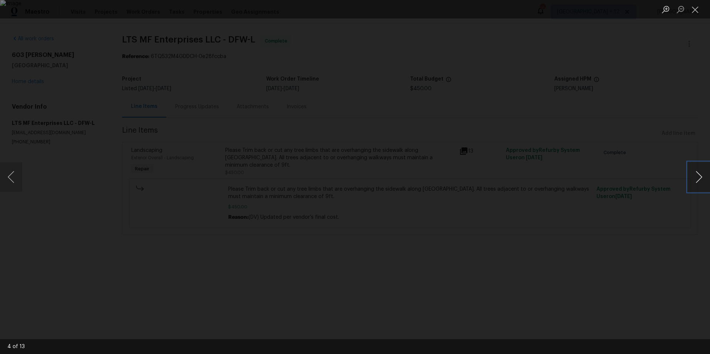
click at [695, 180] on button "Next image" at bounding box center [699, 177] width 22 height 30
click at [13, 174] on button "Previous image" at bounding box center [11, 177] width 22 height 30
click at [699, 175] on button "Next image" at bounding box center [699, 177] width 22 height 30
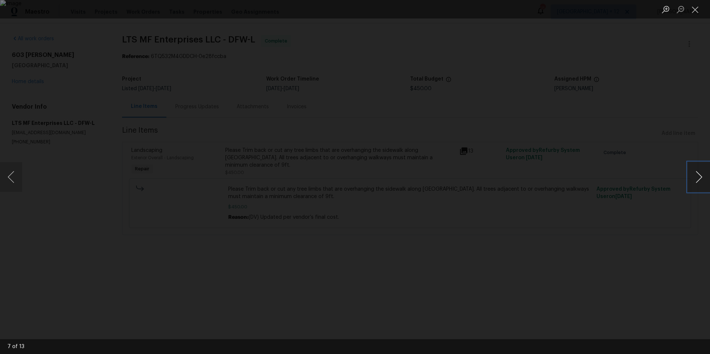
click at [700, 175] on button "Next image" at bounding box center [699, 177] width 22 height 30
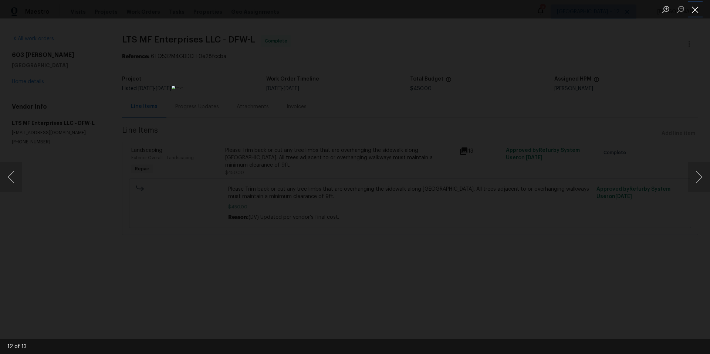
click at [697, 10] on button "Close lightbox" at bounding box center [695, 9] width 15 height 13
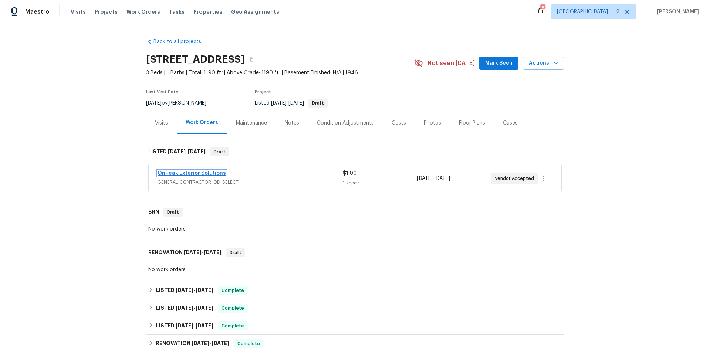
click at [197, 173] on link "OnPeak Exterior Solutions" at bounding box center [192, 173] width 68 height 5
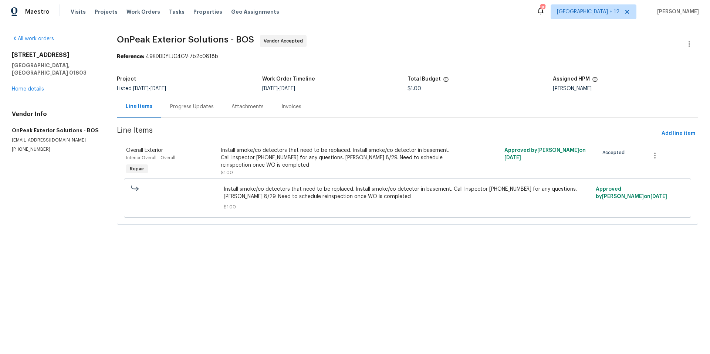
click at [201, 104] on div "Progress Updates" at bounding box center [192, 106] width 44 height 7
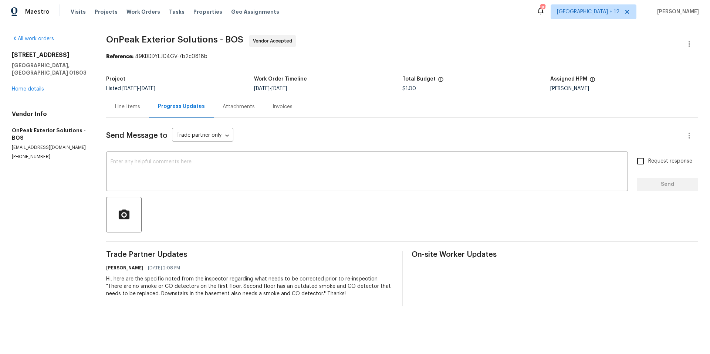
click at [117, 110] on div "Line Items" at bounding box center [127, 106] width 25 height 7
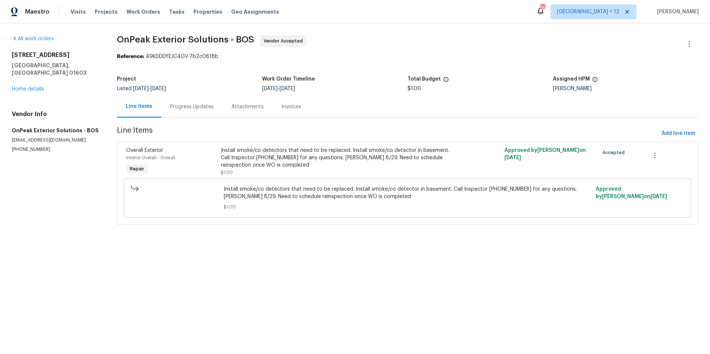
click at [181, 105] on div "Progress Updates" at bounding box center [192, 106] width 44 height 7
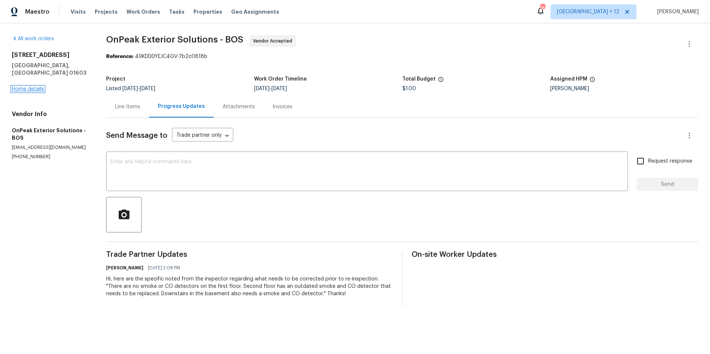
click at [30, 87] on link "Home details" at bounding box center [28, 89] width 32 height 5
